Goal: Information Seeking & Learning: Learn about a topic

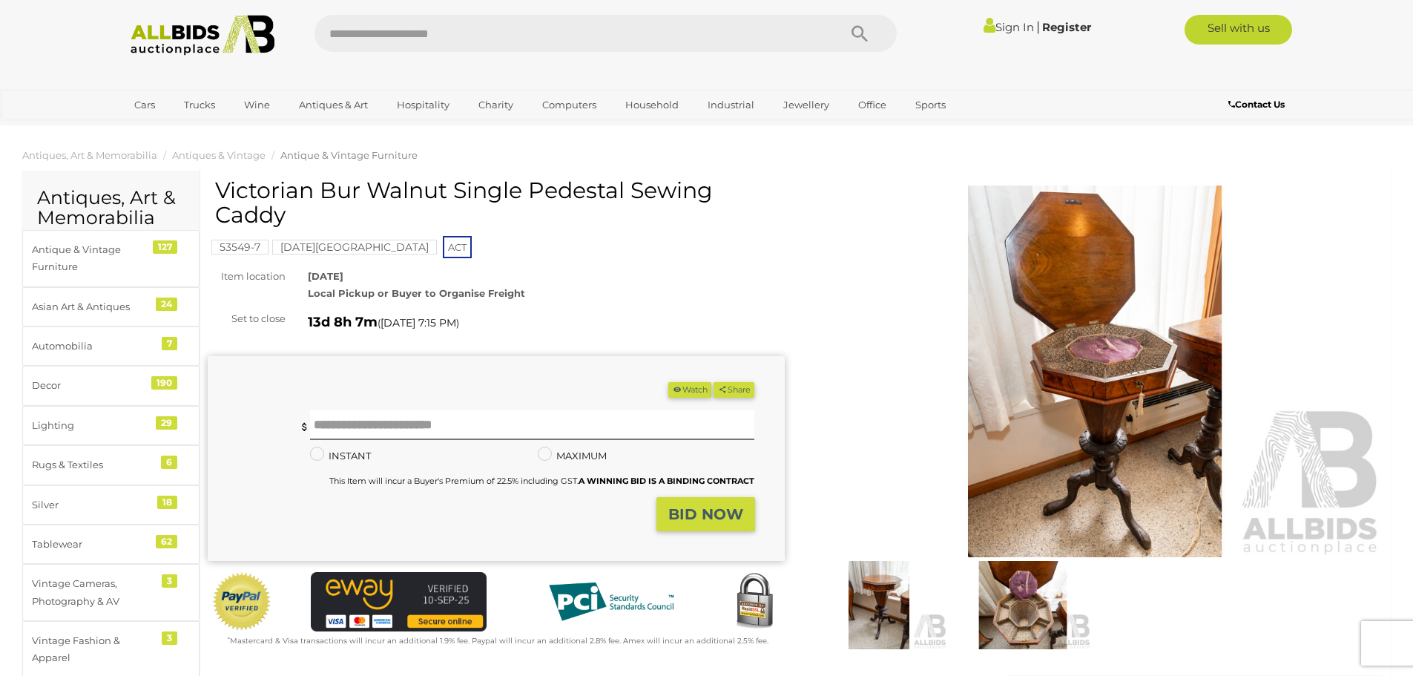
click at [1076, 392] on img at bounding box center [1095, 371] width 577 height 372
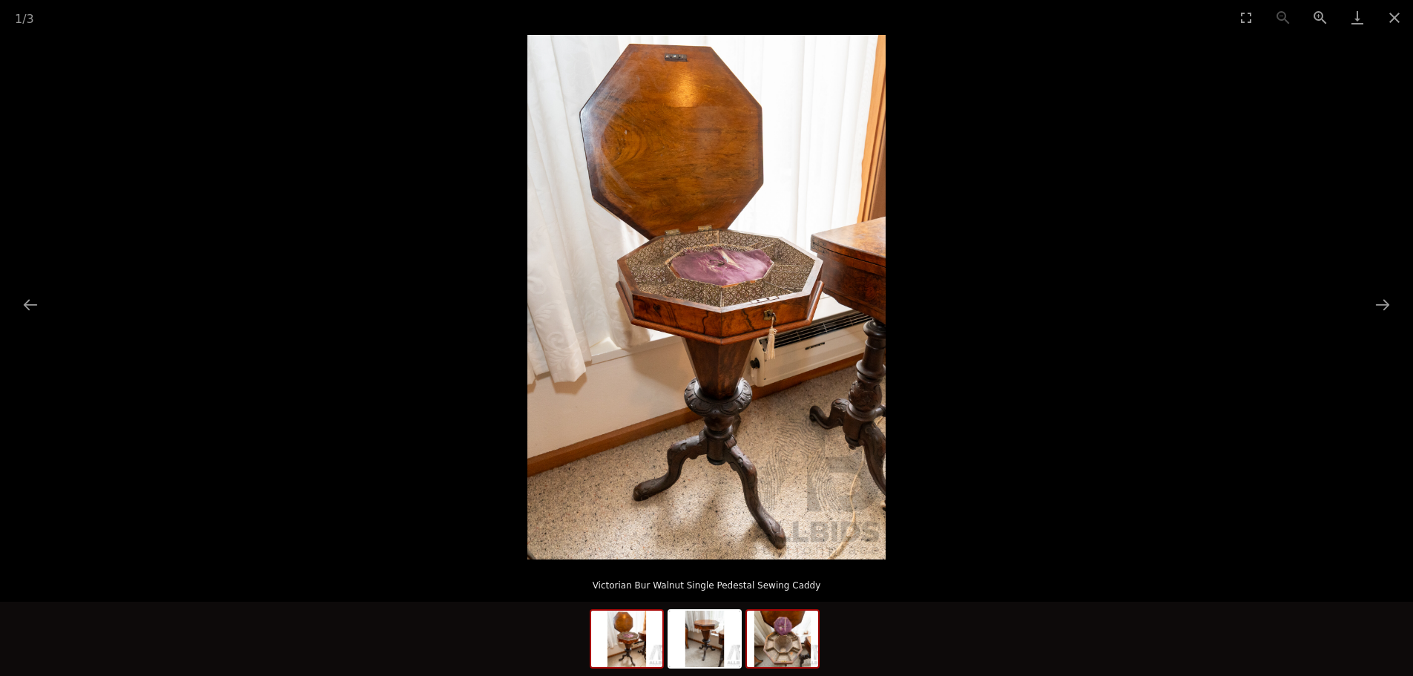
click at [808, 640] on img at bounding box center [782, 639] width 71 height 56
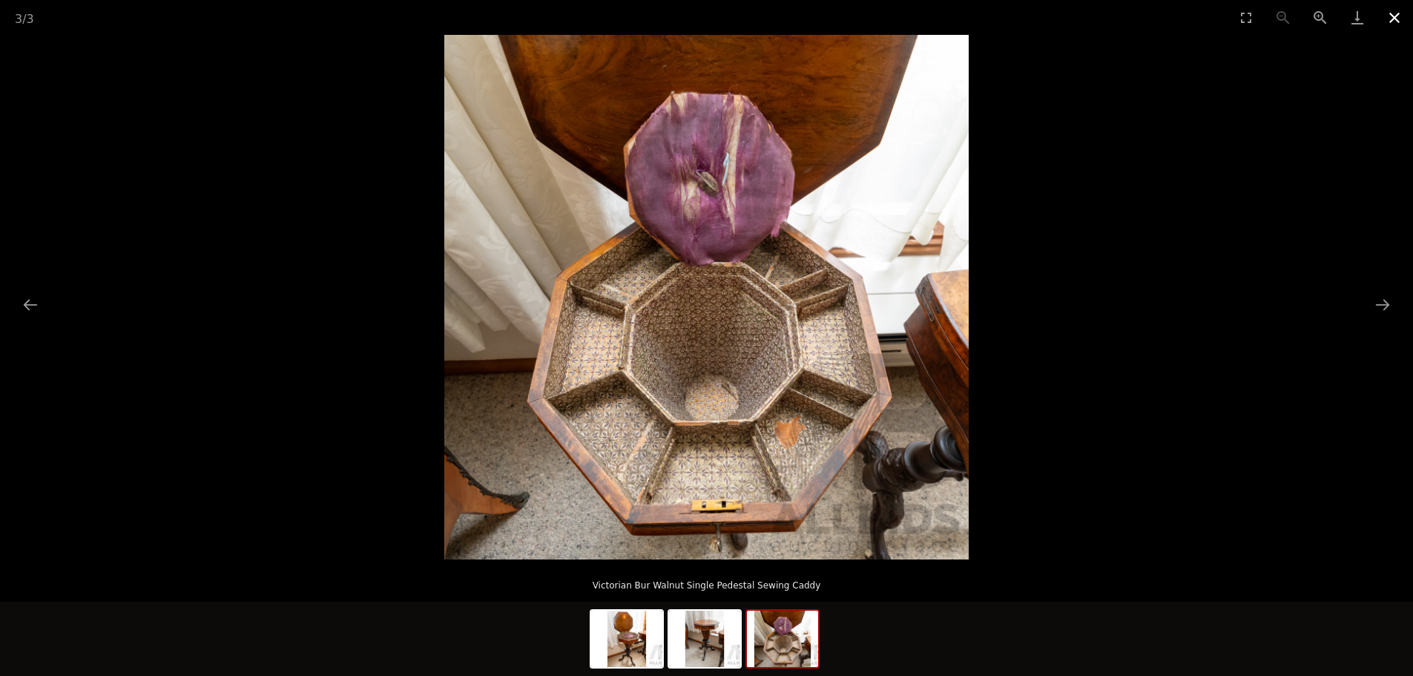
click at [1395, 20] on button "Close gallery" at bounding box center [1394, 17] width 37 height 35
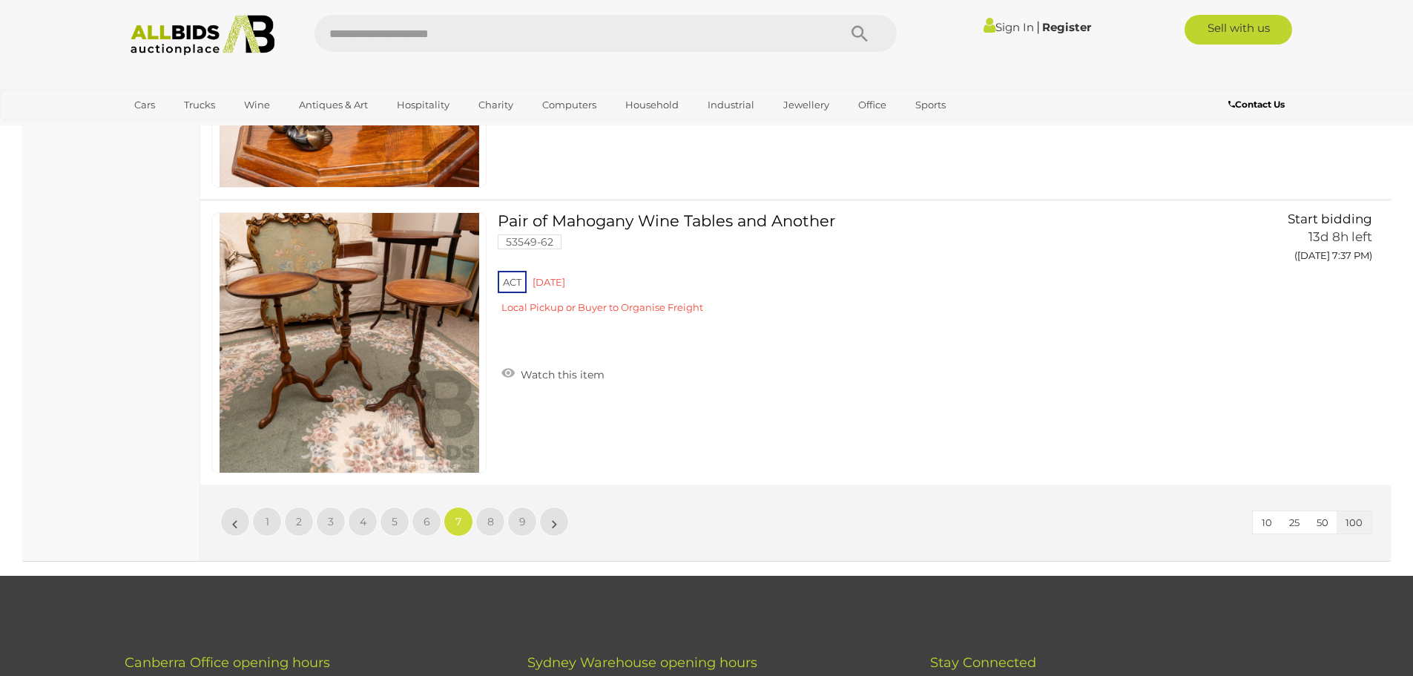
scroll to position [28515, 0]
click at [426, 518] on span "6" at bounding box center [427, 520] width 7 height 13
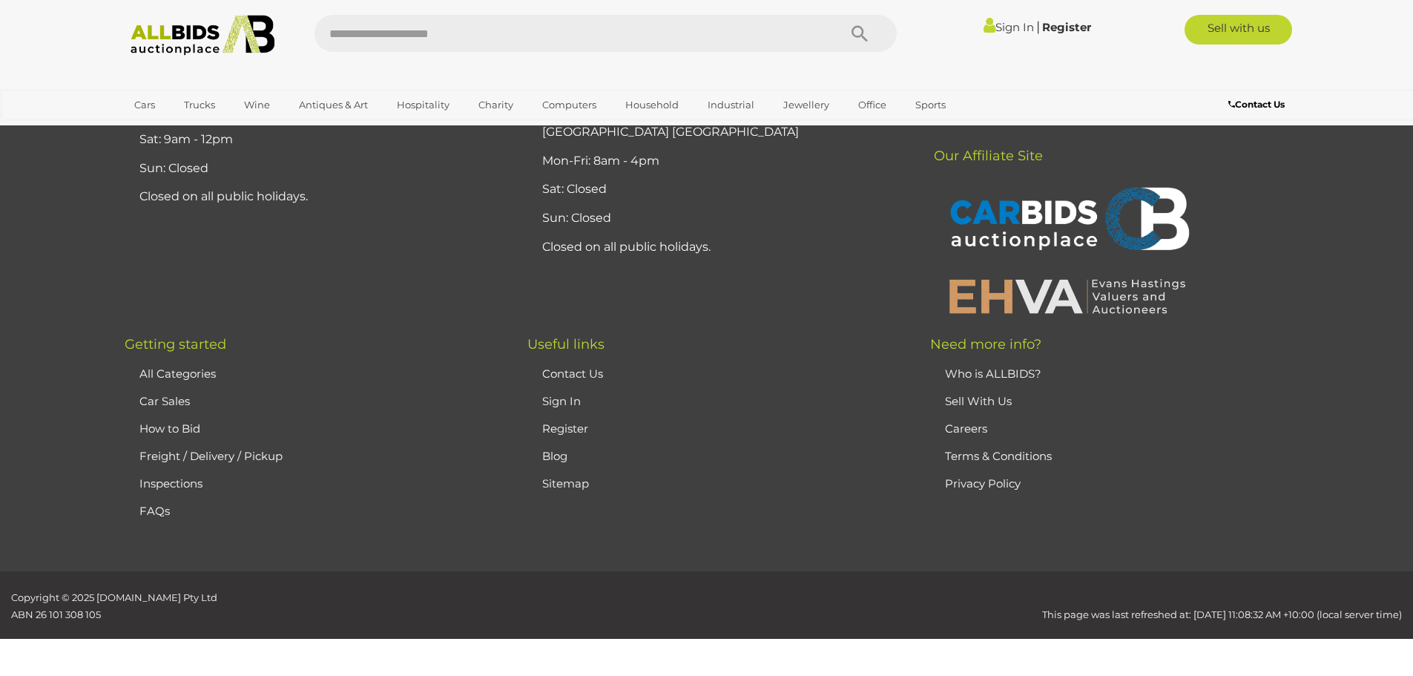
scroll to position [289, 0]
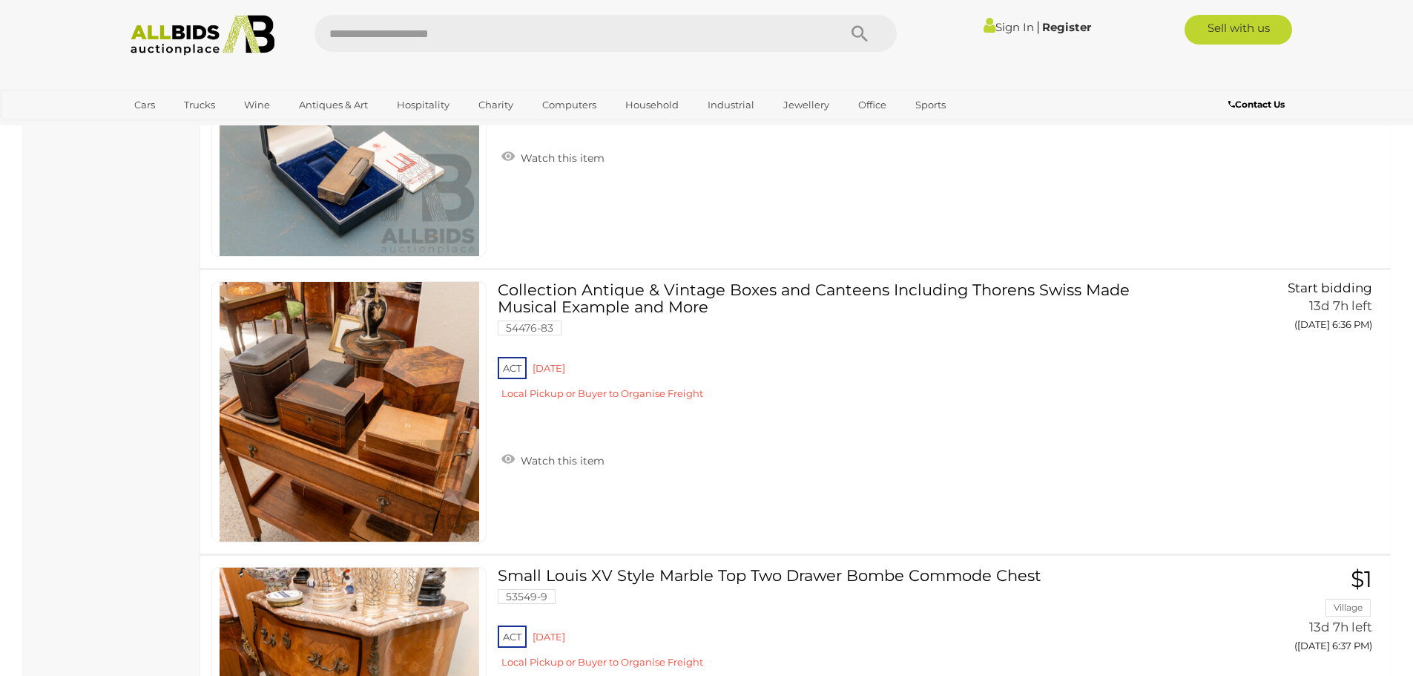
scroll to position [21902, 0]
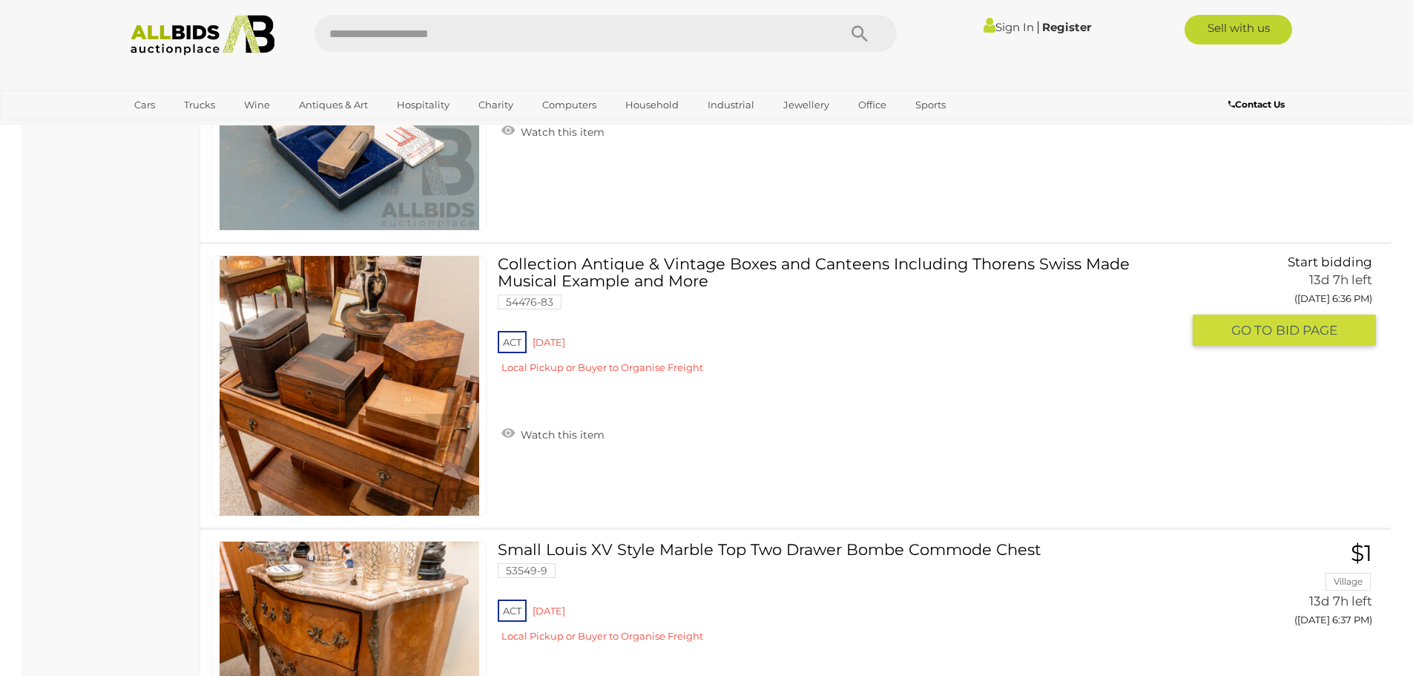
click at [726, 262] on link "Collection Antique & Vintage Boxes and Canteens Including Thorens Swiss Made Mu…" at bounding box center [845, 320] width 672 height 130
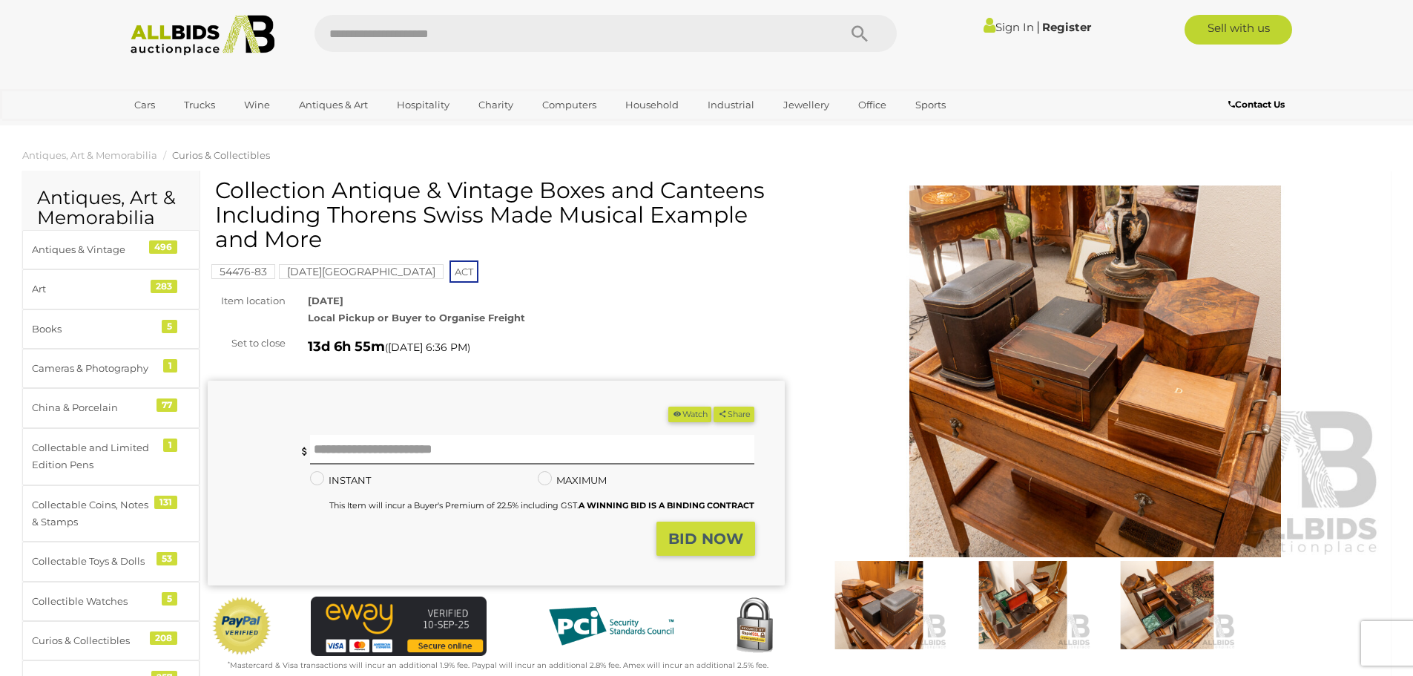
click at [1038, 613] on img at bounding box center [1023, 605] width 136 height 88
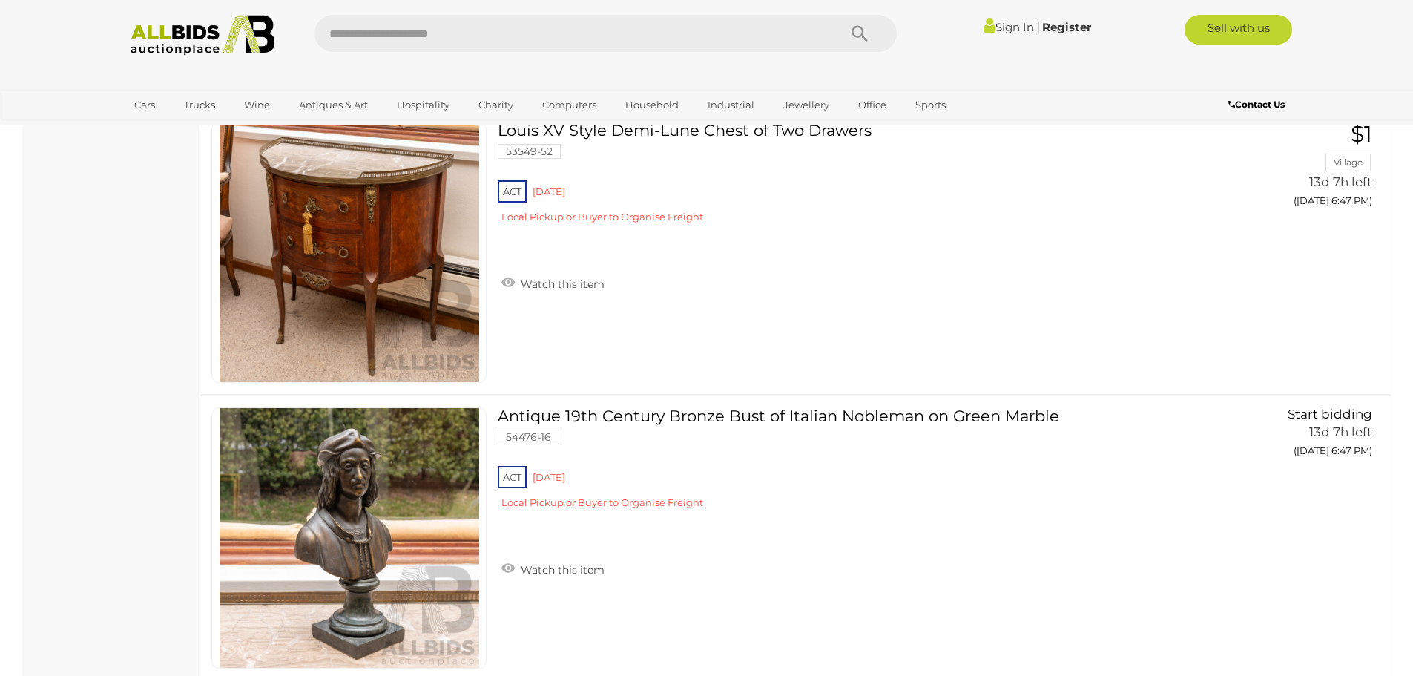
scroll to position [28226, 0]
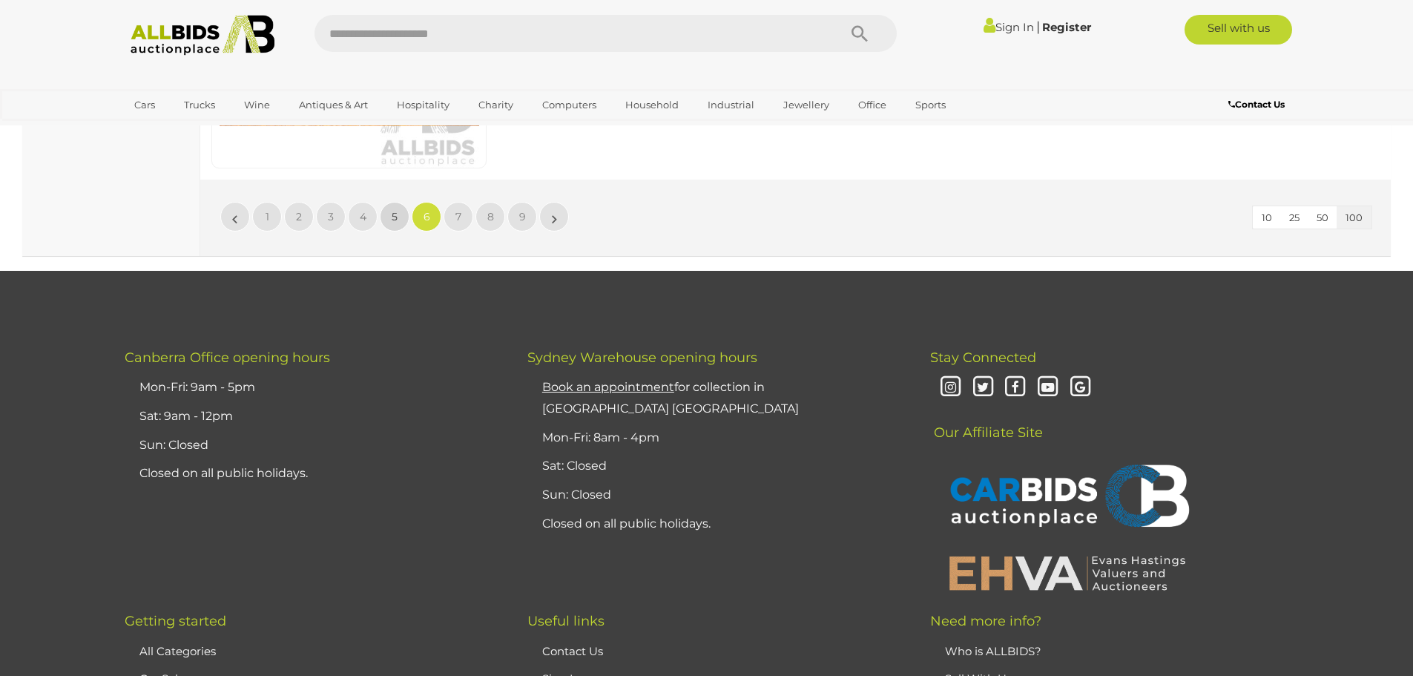
click at [387, 216] on link "5" at bounding box center [395, 217] width 30 height 30
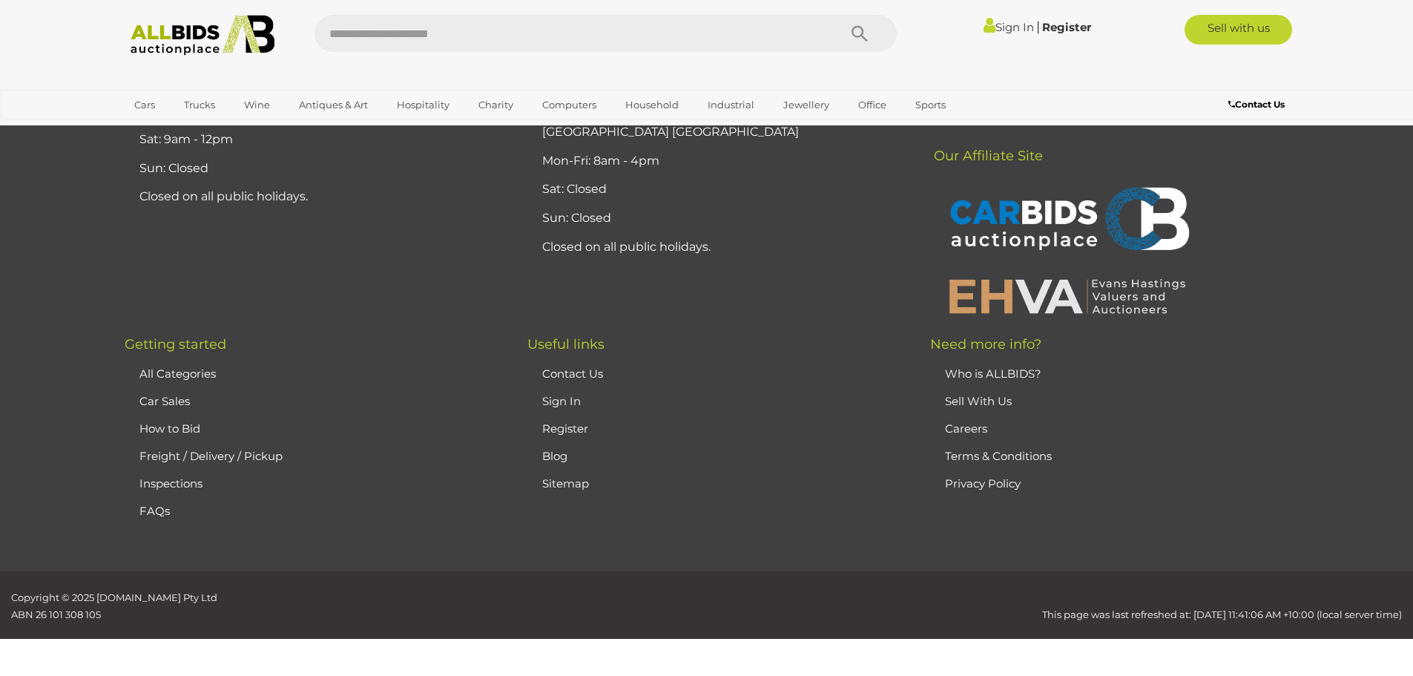
scroll to position [289, 0]
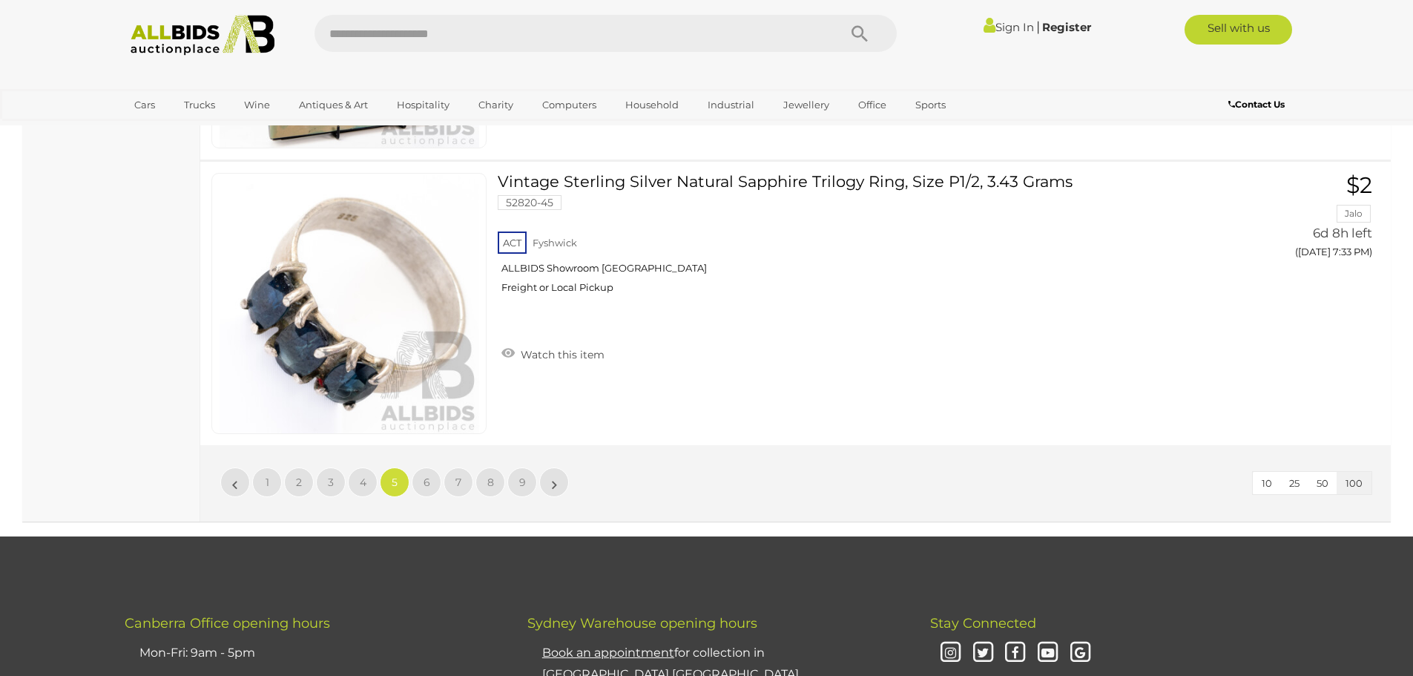
scroll to position [28776, 0]
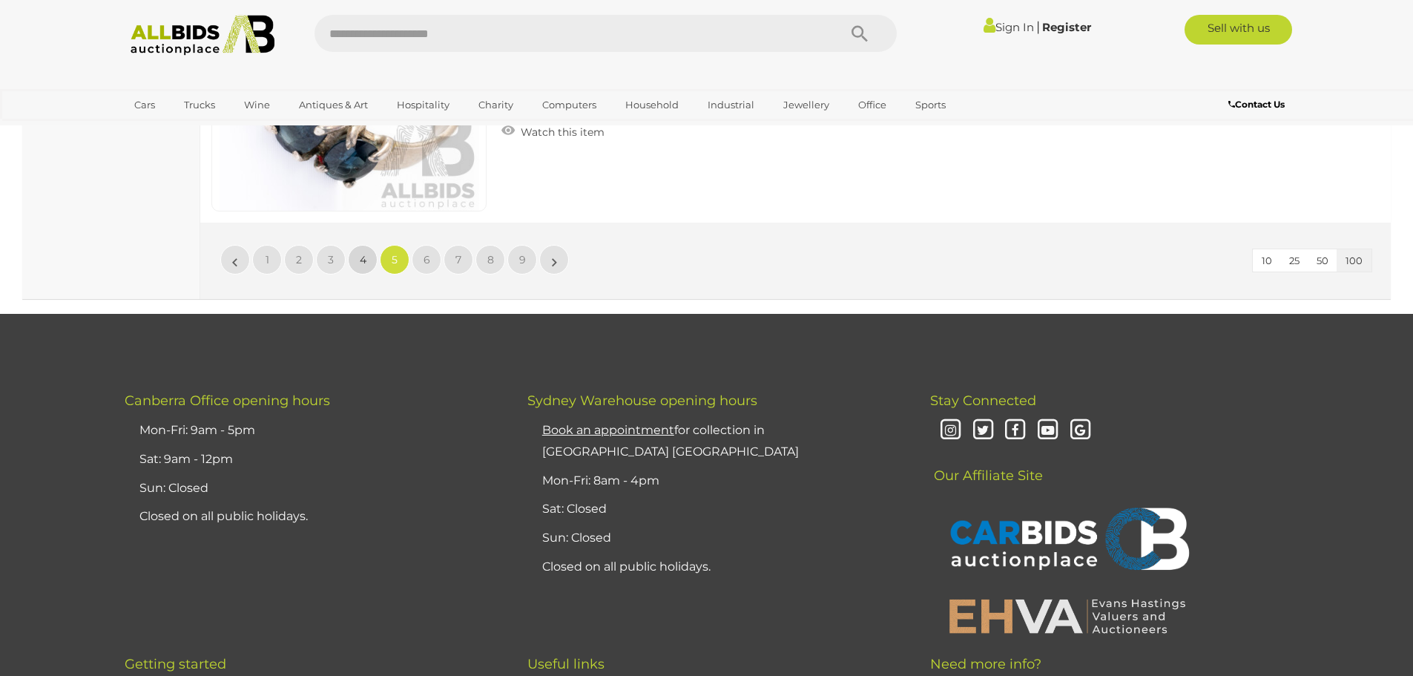
click at [364, 253] on span "4" at bounding box center [363, 259] width 7 height 13
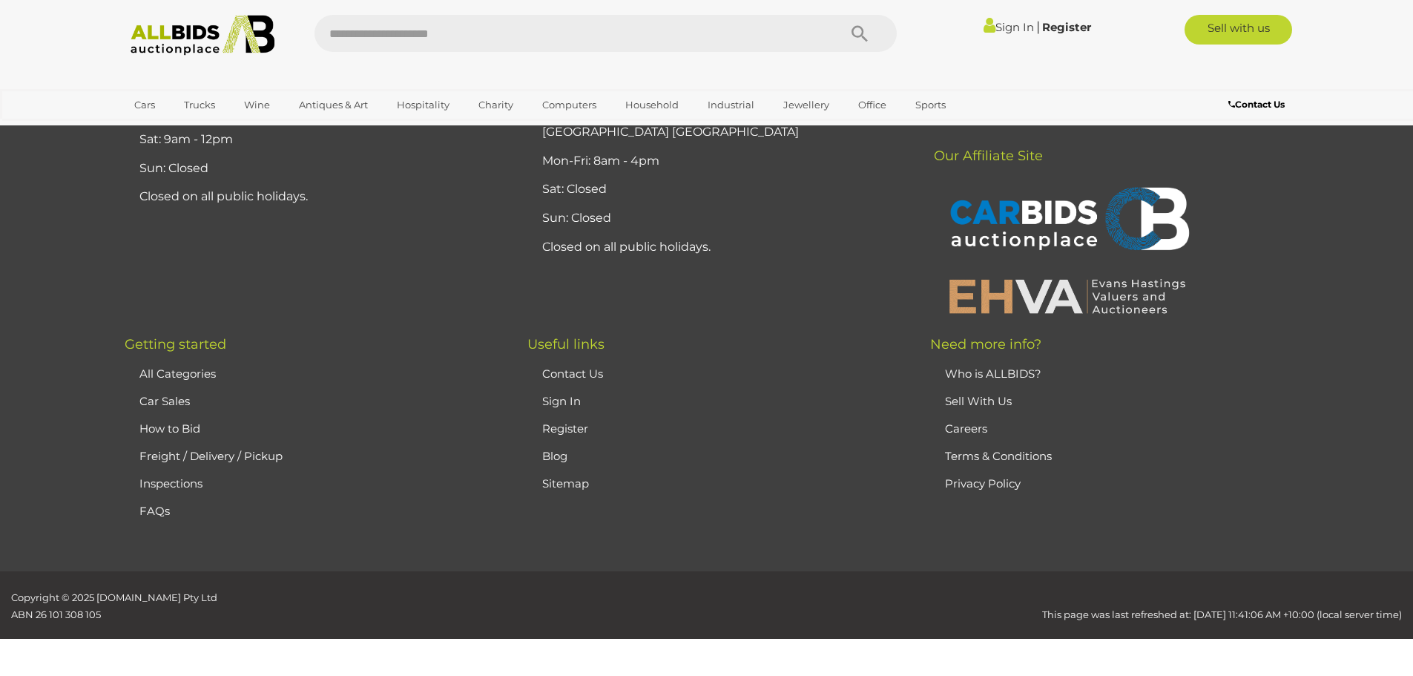
scroll to position [289, 0]
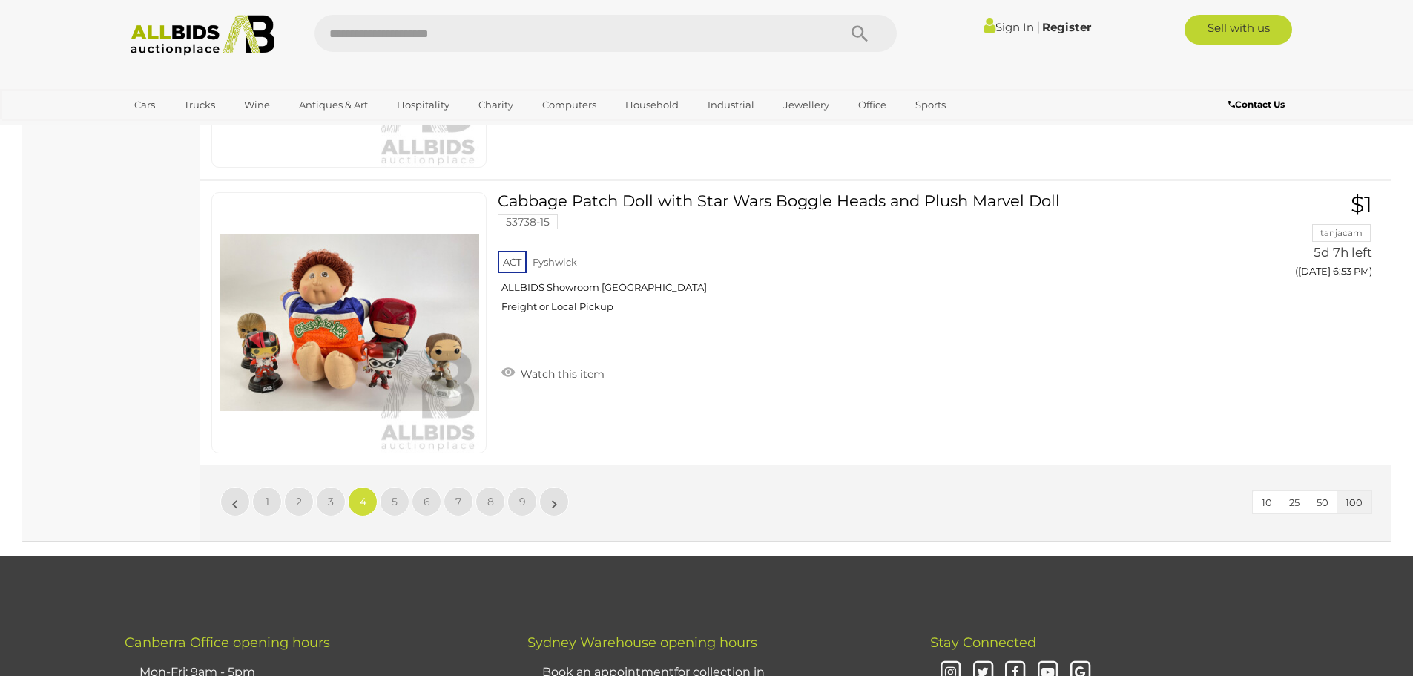
scroll to position [28554, 0]
